Goal: Navigation & Orientation: Find specific page/section

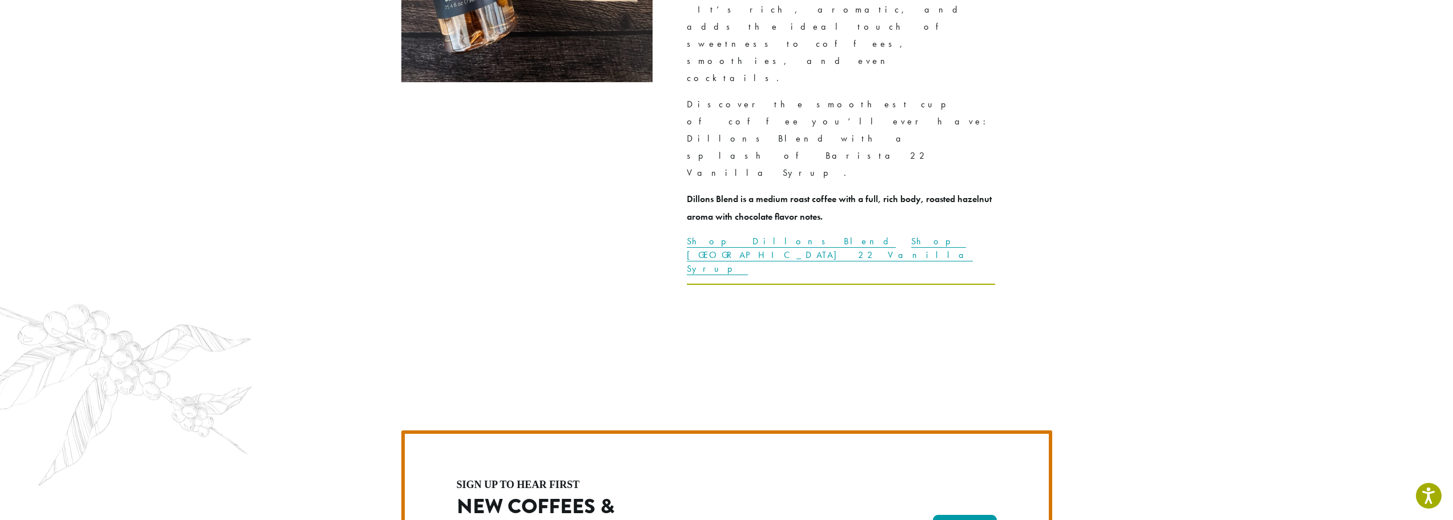
scroll to position [2941, 0]
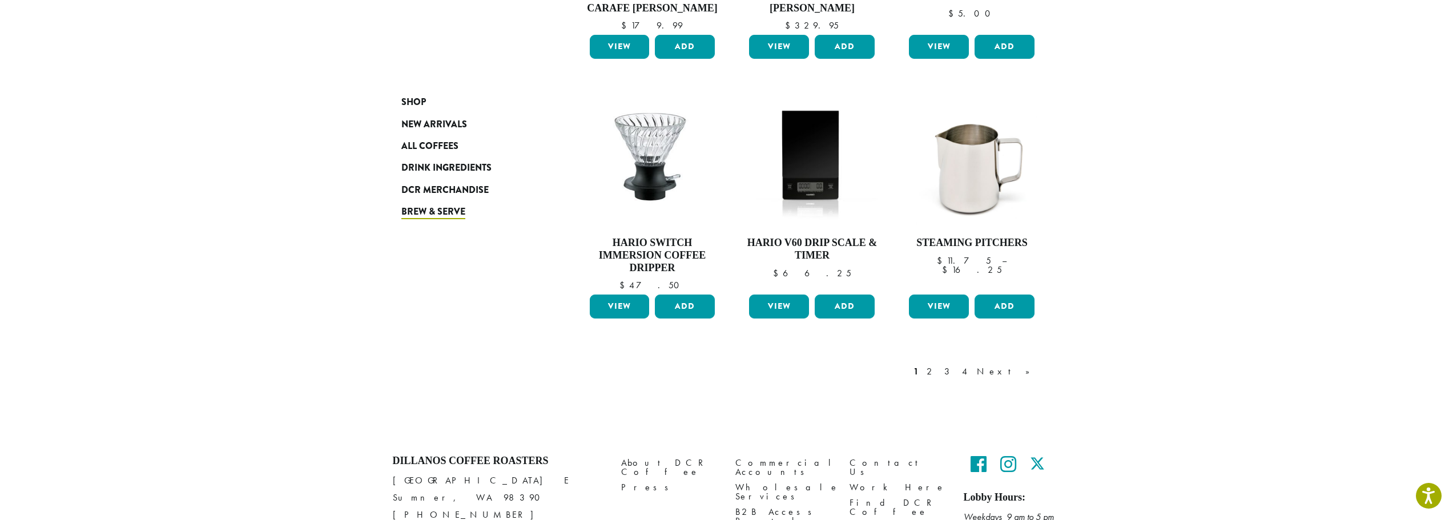
scroll to position [914, 0]
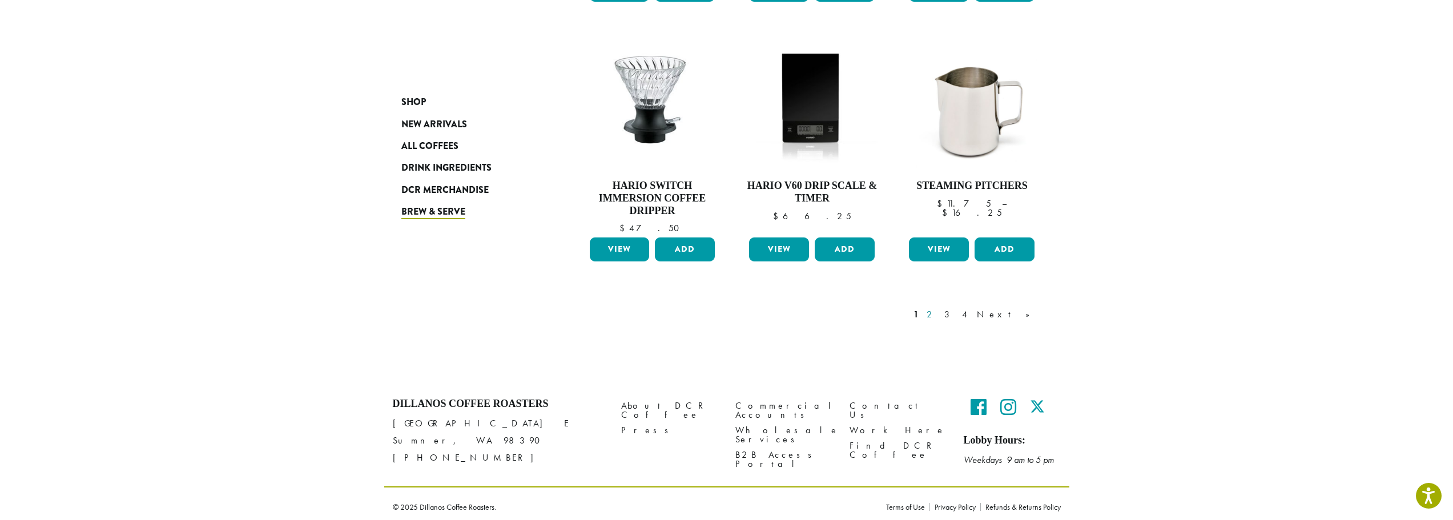
click at [939, 318] on link "2" at bounding box center [931, 315] width 14 height 14
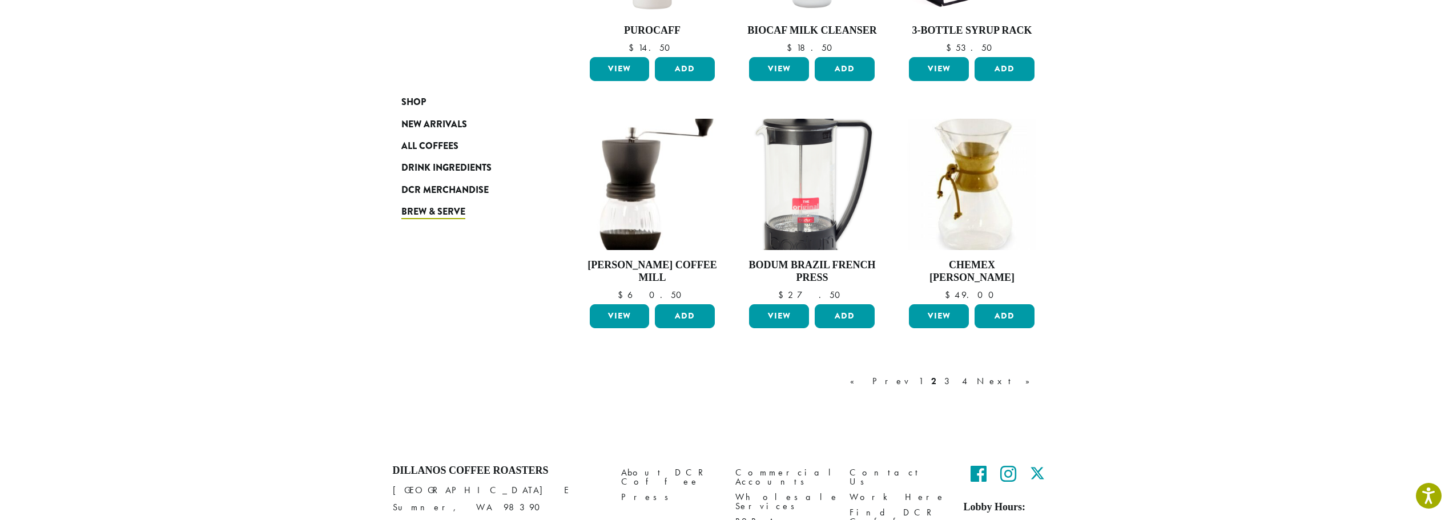
scroll to position [870, 0]
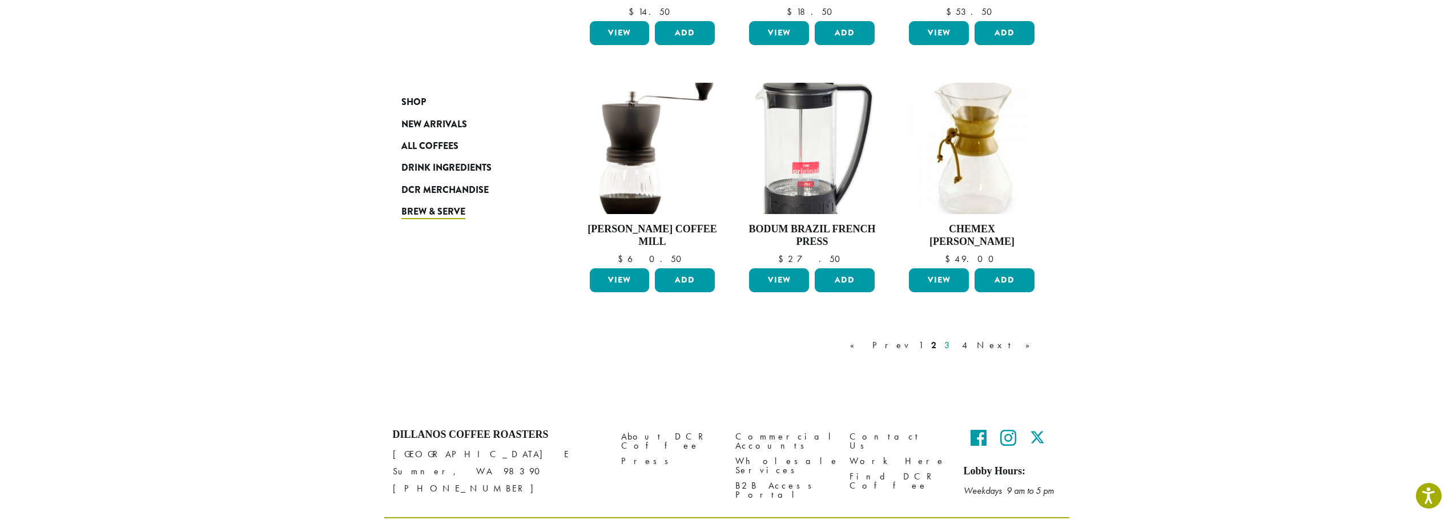
click at [956, 349] on link "3" at bounding box center [949, 346] width 14 height 14
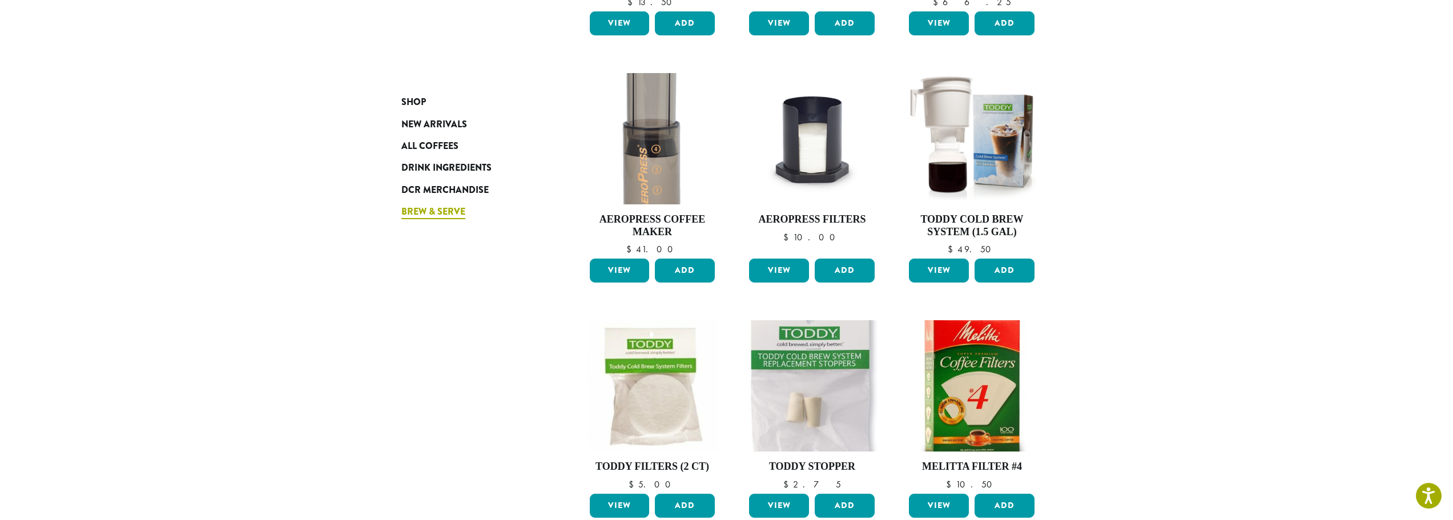
scroll to position [584, 0]
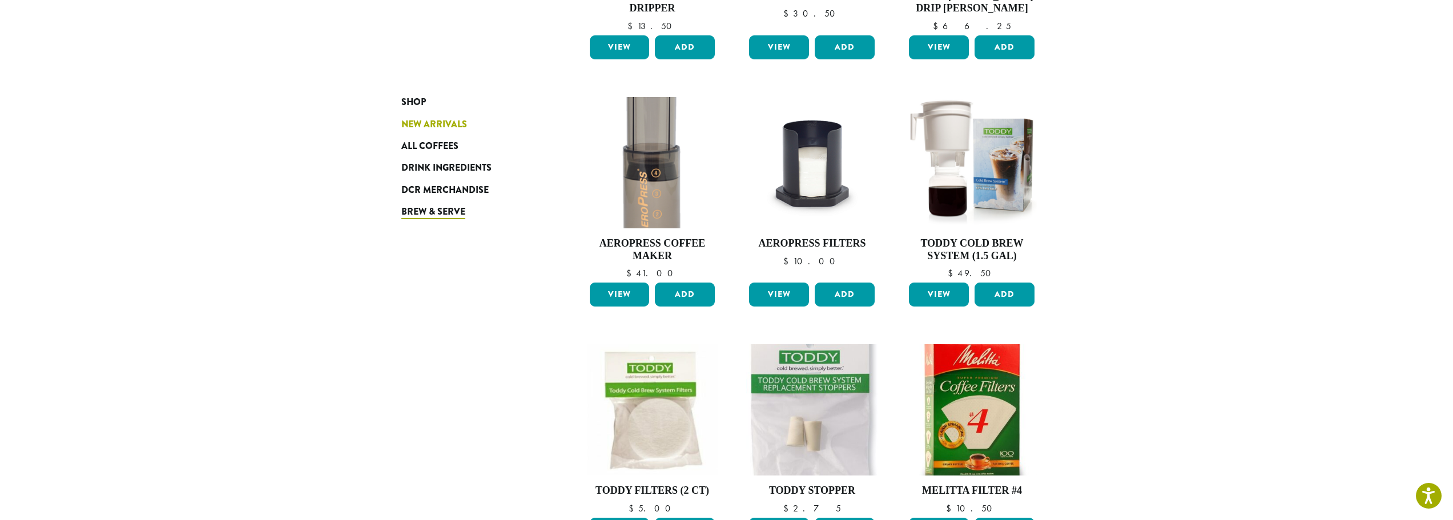
click at [463, 125] on span "New Arrivals" at bounding box center [434, 125] width 66 height 14
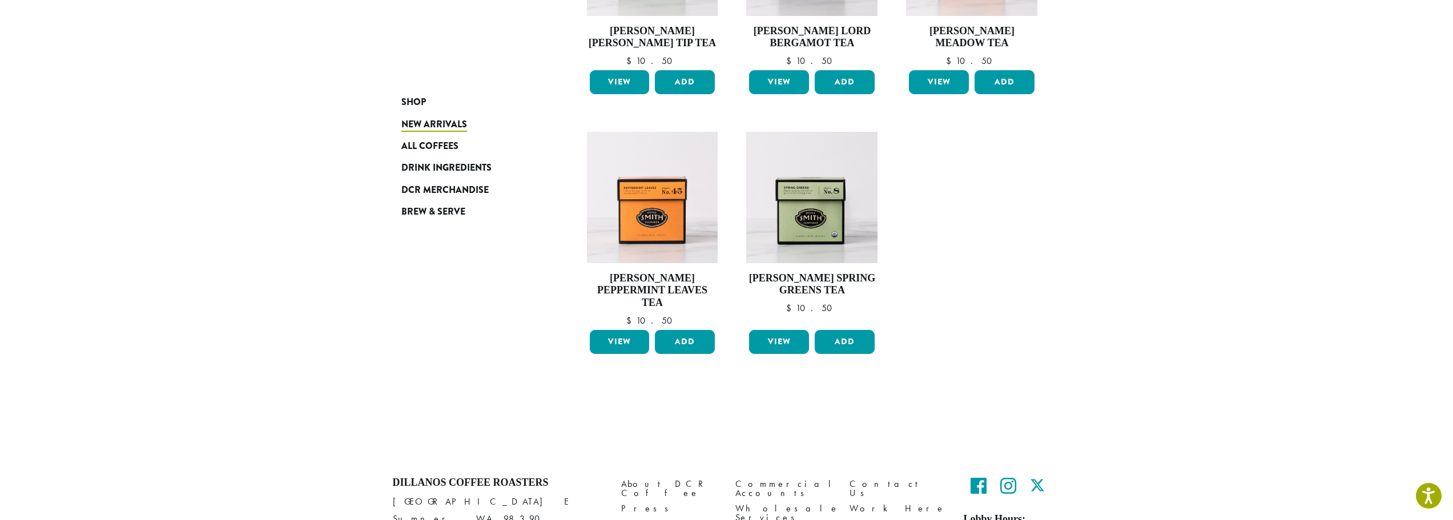
scroll to position [894, 0]
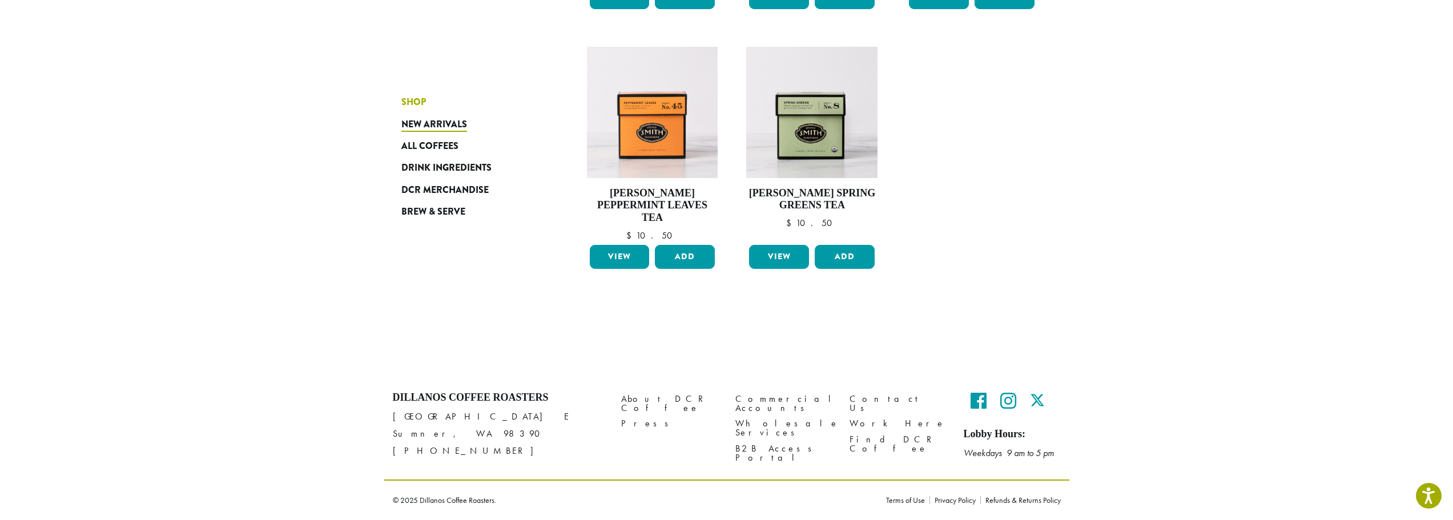
click at [419, 102] on span "Shop" at bounding box center [413, 102] width 25 height 14
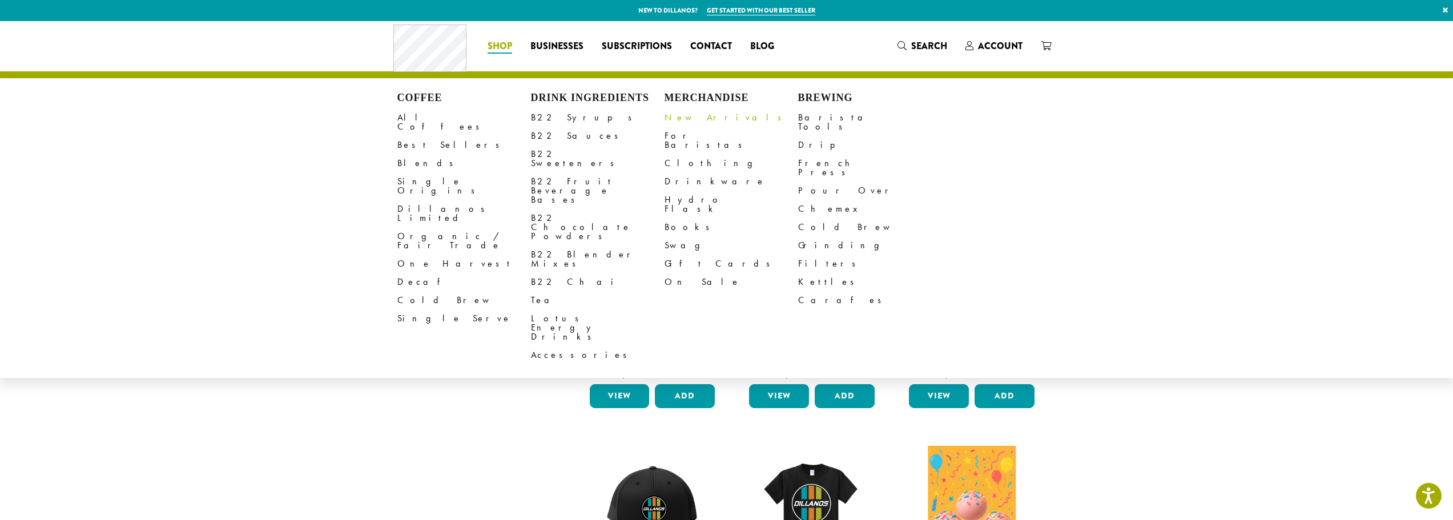
click at [697, 118] on link "New Arrivals" at bounding box center [732, 117] width 134 height 18
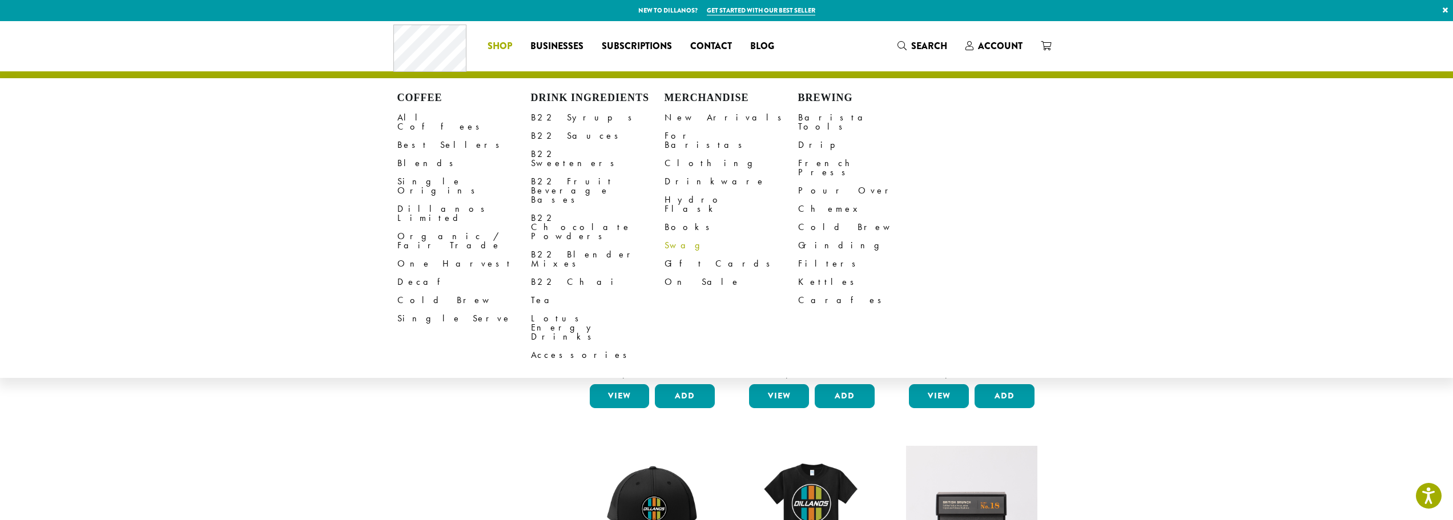
click at [677, 236] on link "Swag" at bounding box center [732, 245] width 134 height 18
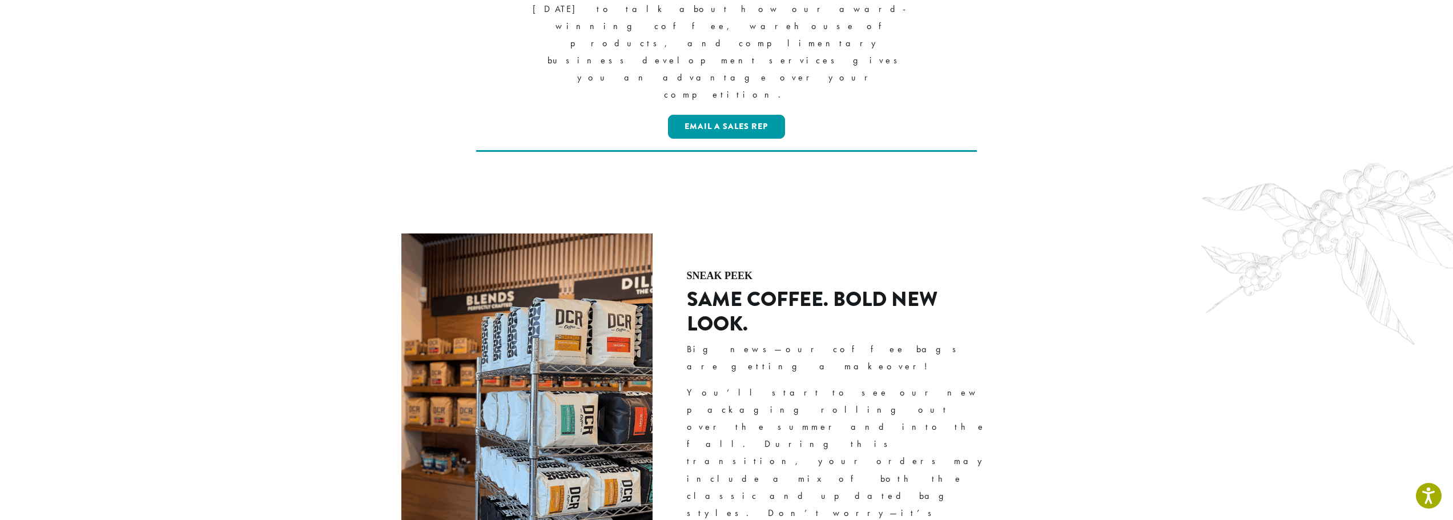
scroll to position [1941, 0]
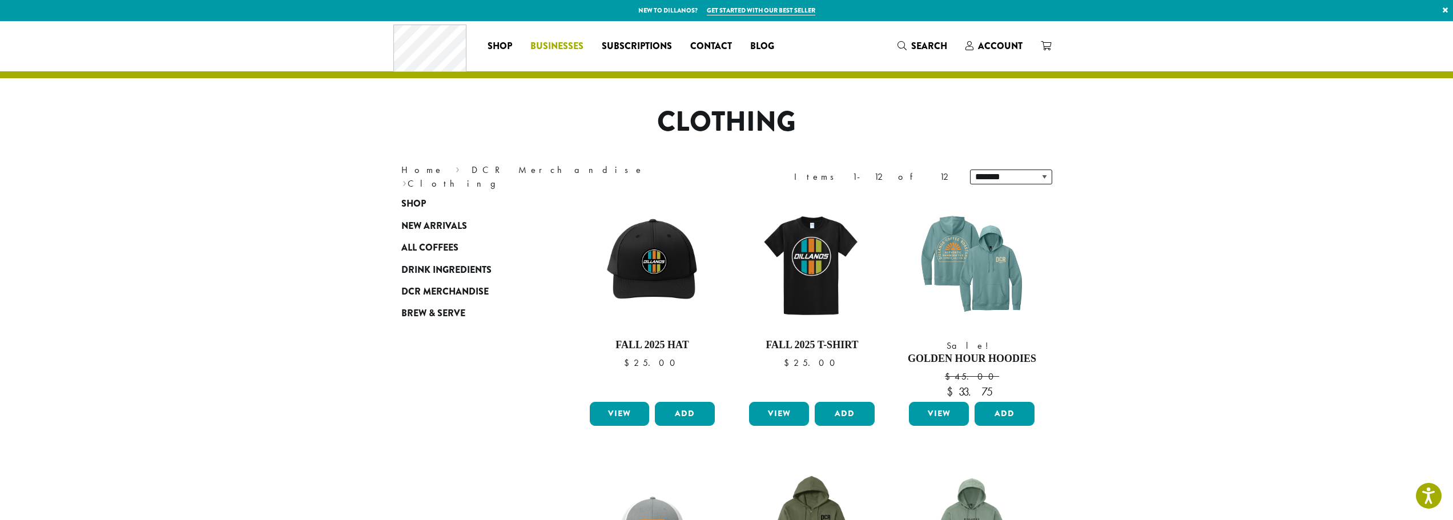
click at [566, 45] on span "Businesses" at bounding box center [556, 46] width 53 height 14
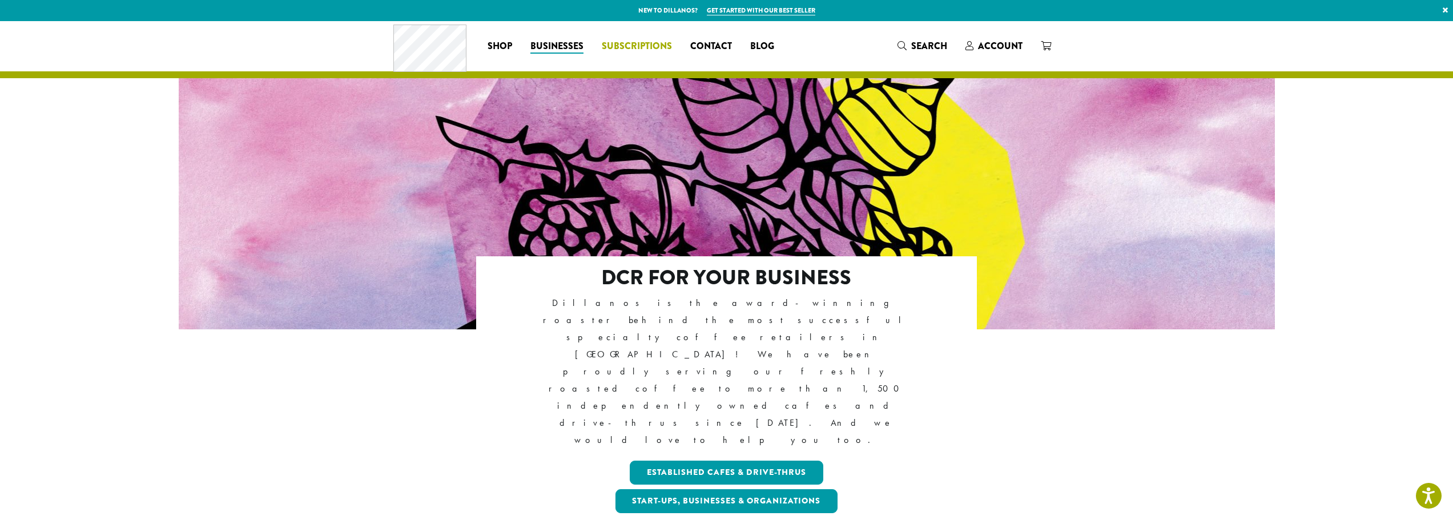
click at [670, 45] on span "Subscriptions" at bounding box center [637, 46] width 70 height 14
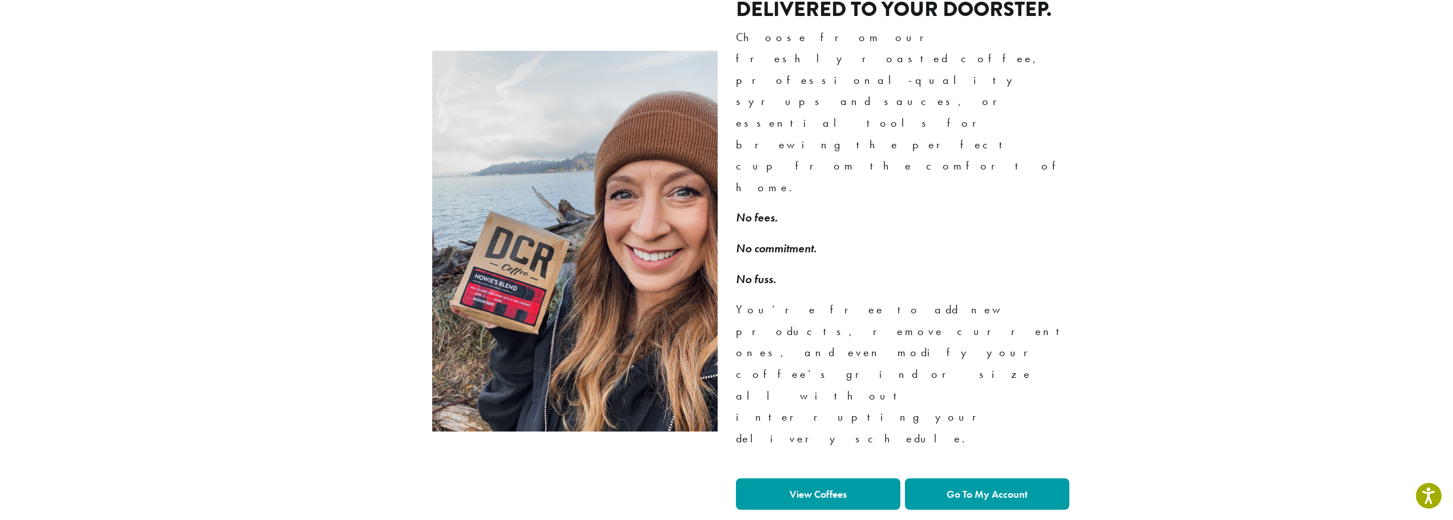
scroll to position [742, 0]
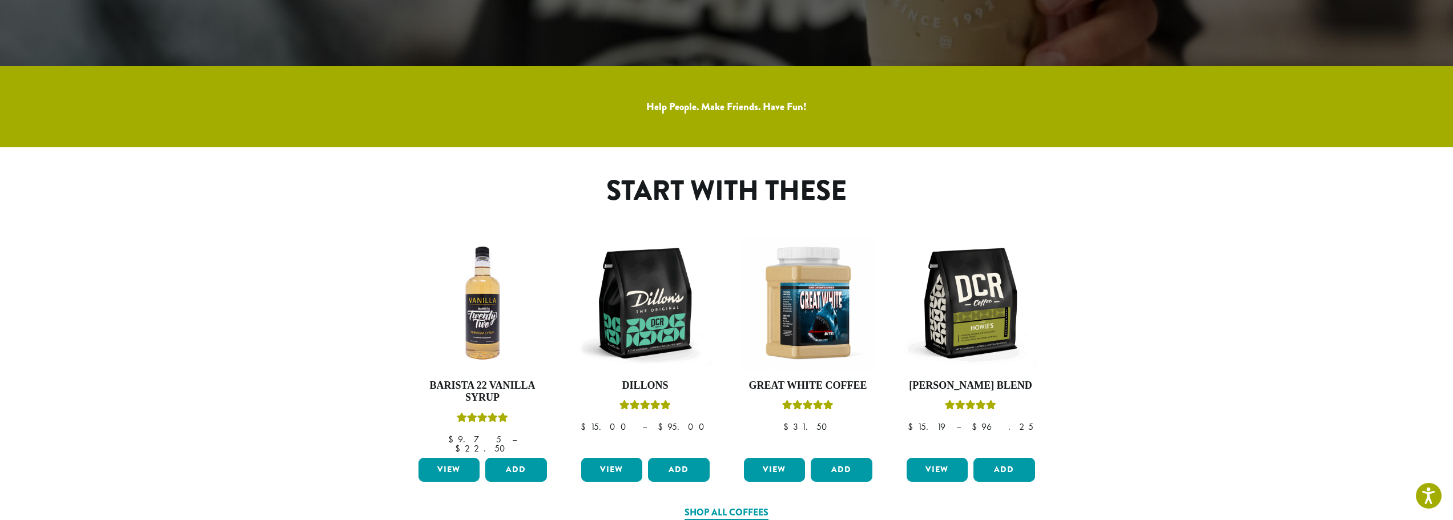
scroll to position [171, 0]
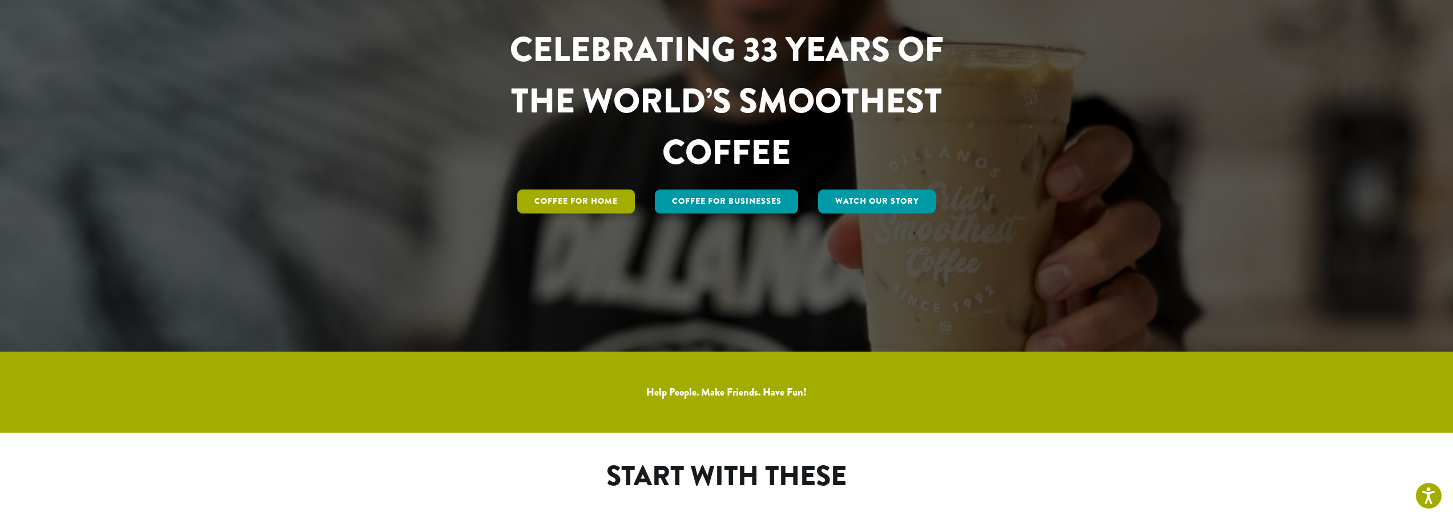
click at [622, 202] on link "Coffee for Home" at bounding box center [576, 202] width 118 height 24
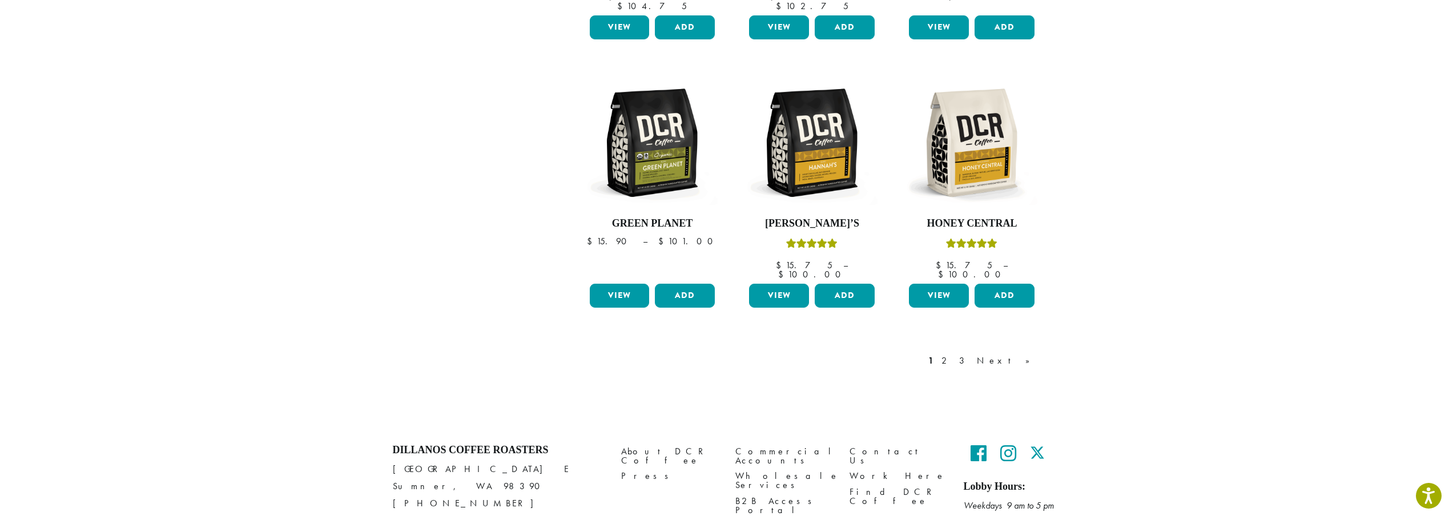
scroll to position [942, 0]
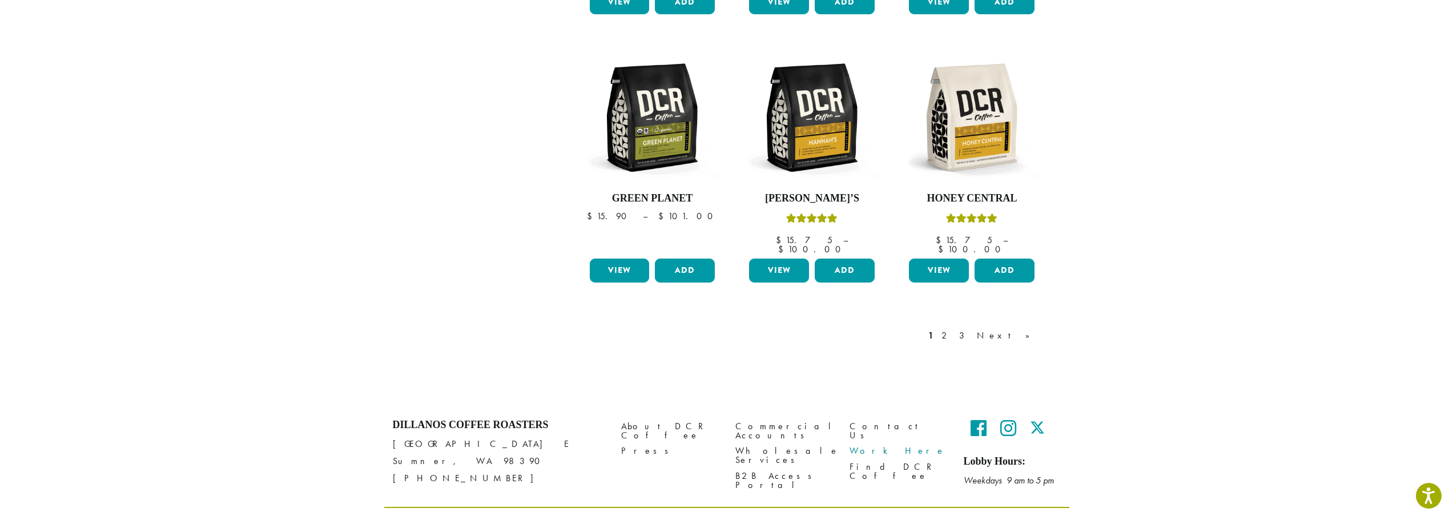
click at [871, 444] on link "Work Here" at bounding box center [898, 451] width 97 height 15
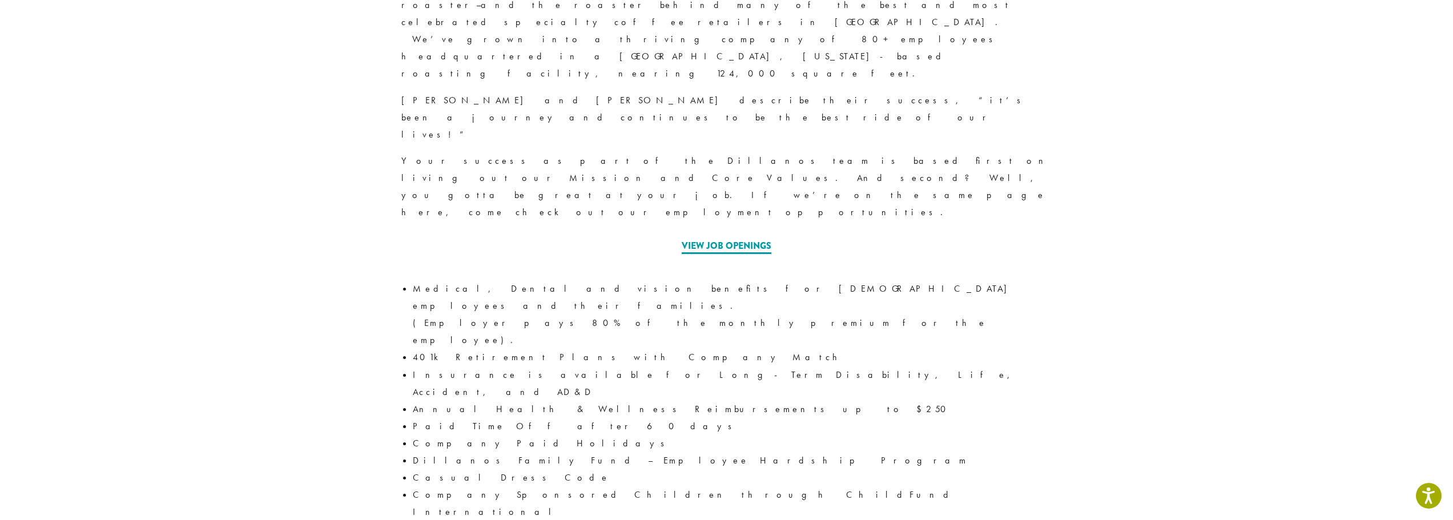
scroll to position [387, 0]
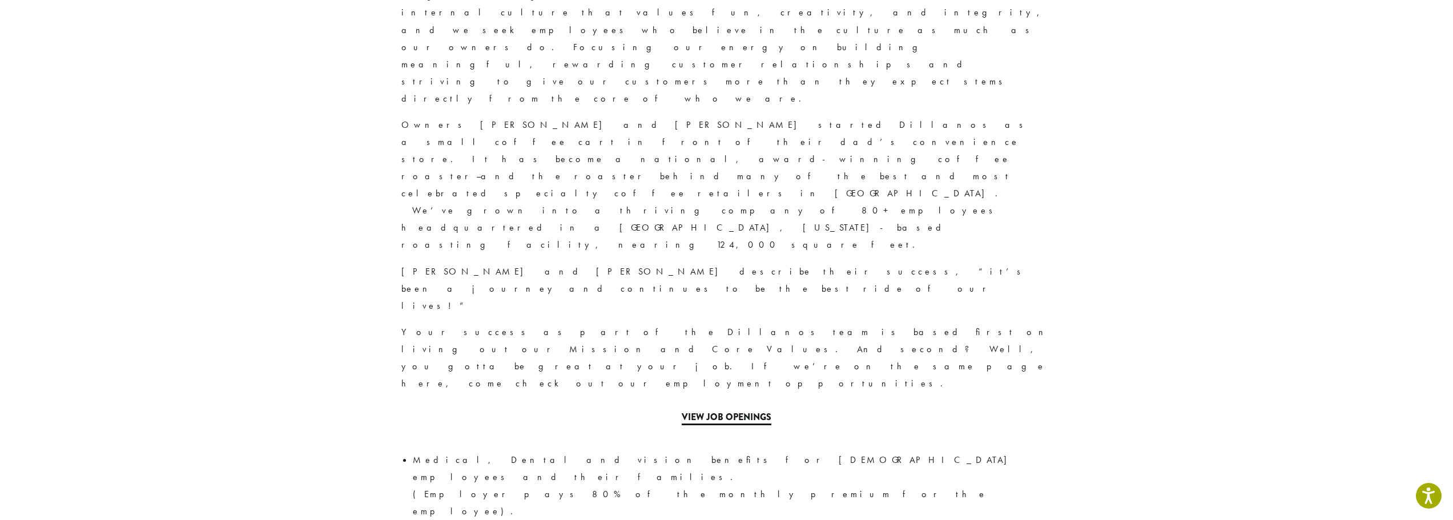
click at [727, 411] on link "View Job Openings" at bounding box center [727, 418] width 90 height 15
